Goal: Information Seeking & Learning: Find specific fact

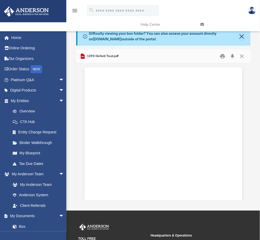
scroll to position [4767, 0]
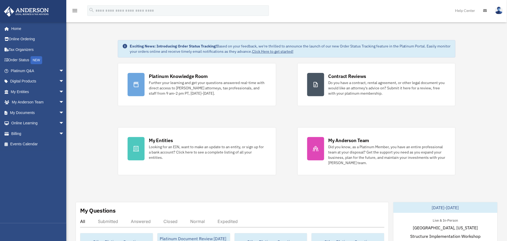
click at [59, 91] on span "arrow_drop_down" at bounding box center [64, 91] width 11 height 11
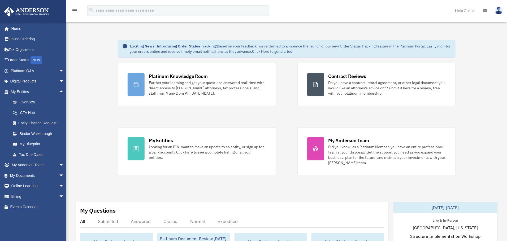
click at [29, 152] on link "Tax Due Dates" at bounding box center [39, 154] width 65 height 11
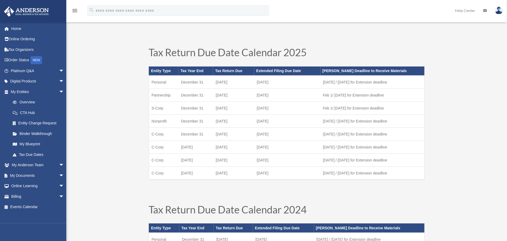
click at [27, 102] on link "Overview" at bounding box center [39, 102] width 65 height 11
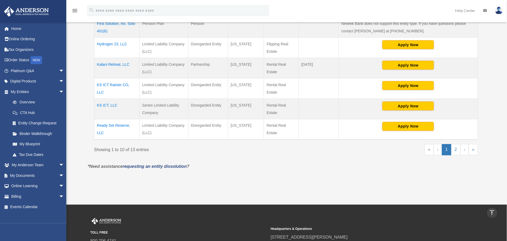
scroll to position [239, 0]
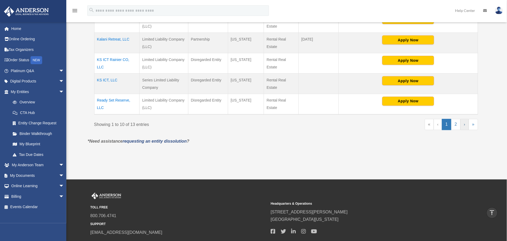
click at [465, 125] on link "›" at bounding box center [465, 124] width 8 height 11
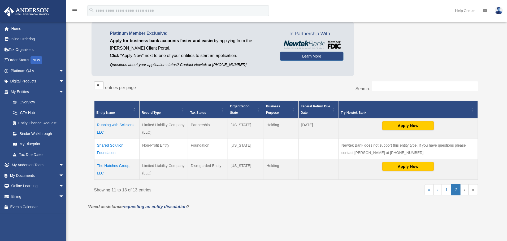
scroll to position [59, 0]
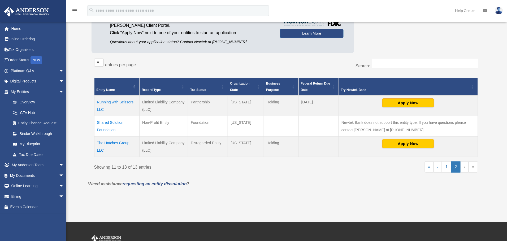
click at [118, 142] on td "The Hatches Group, LLC" at bounding box center [116, 147] width 45 height 21
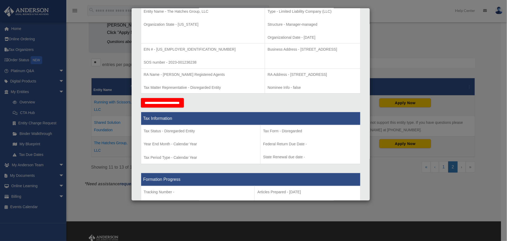
scroll to position [0, 0]
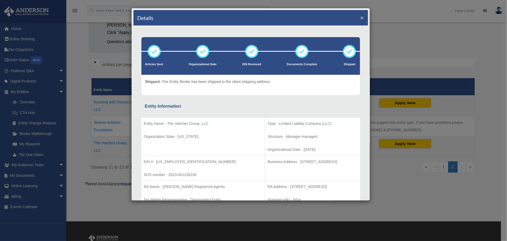
click at [361, 19] on button "×" at bounding box center [362, 18] width 3 height 6
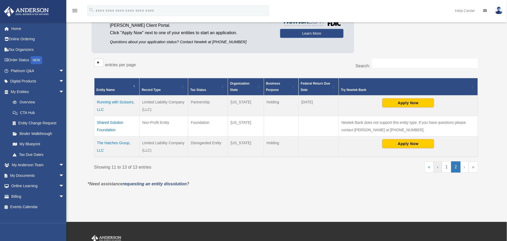
click at [438, 168] on link "‹" at bounding box center [438, 167] width 8 height 11
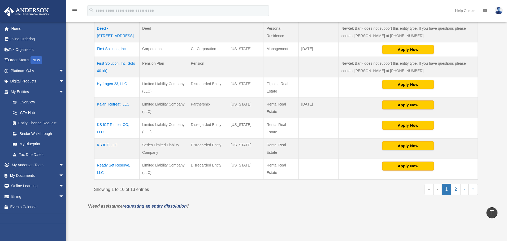
scroll to position [163, 0]
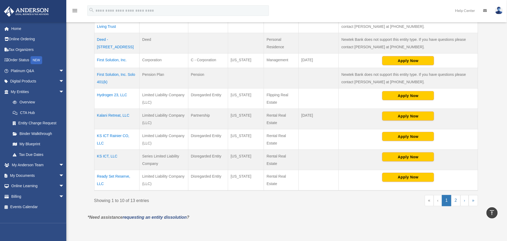
click at [114, 134] on td "KS ICT Rainier CO, LLC" at bounding box center [116, 139] width 45 height 20
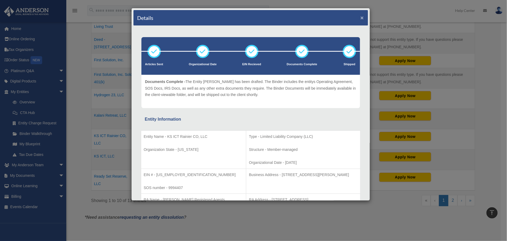
click at [361, 18] on button "×" at bounding box center [362, 18] width 3 height 6
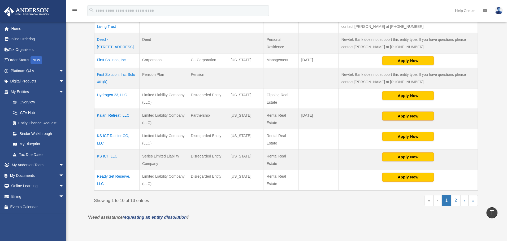
click at [111, 114] on td "Kalani Retreat, LLC" at bounding box center [116, 119] width 45 height 20
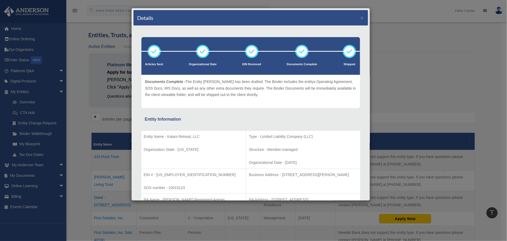
scroll to position [0, 0]
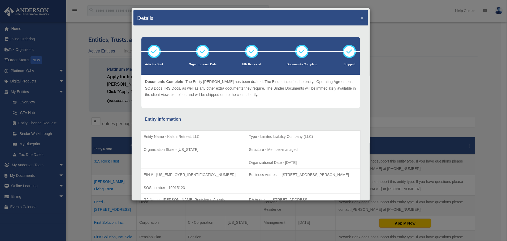
click at [361, 18] on button "×" at bounding box center [362, 18] width 3 height 6
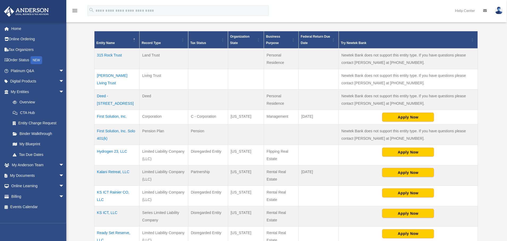
scroll to position [119, 0]
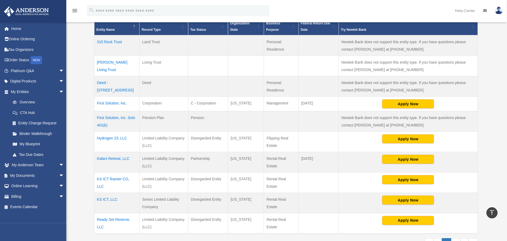
click at [113, 158] on td "Kalani Retreat, LLC" at bounding box center [116, 162] width 45 height 20
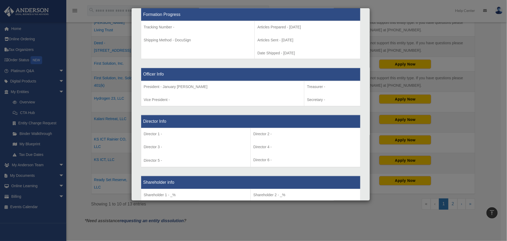
scroll to position [265, 0]
